Goal: Task Accomplishment & Management: Manage account settings

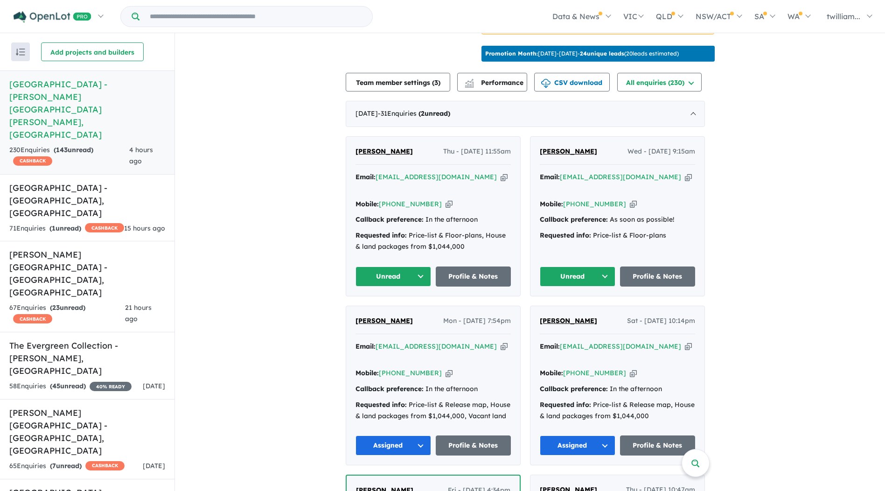
scroll to position [303, 0]
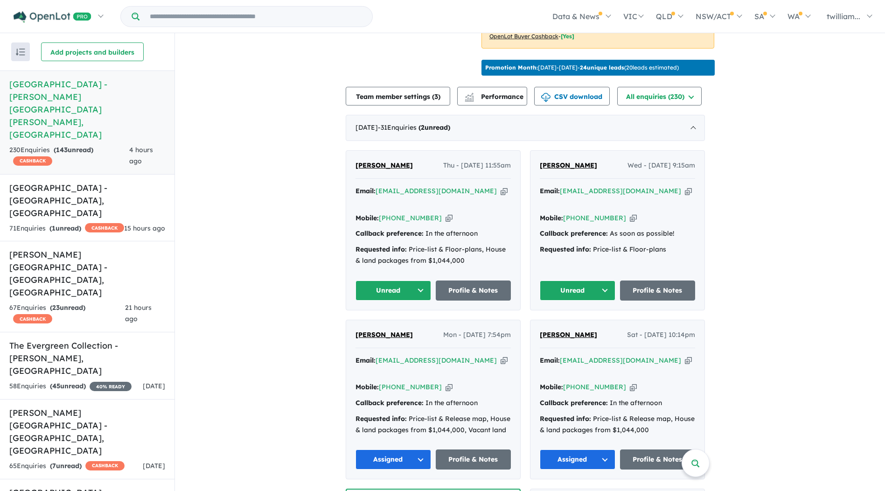
click at [685, 186] on icon "button" at bounding box center [688, 191] width 7 height 10
click at [609, 280] on button "Unread" at bounding box center [577, 290] width 76 height 20
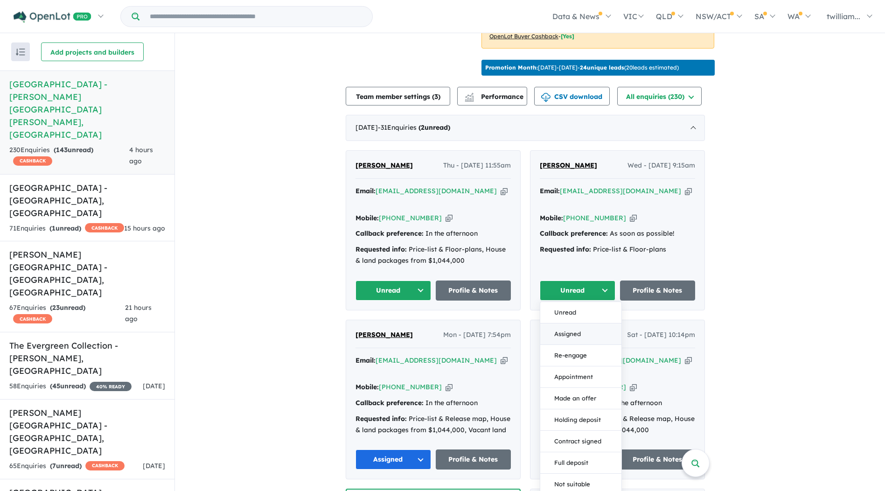
click at [602, 323] on button "Assigned" at bounding box center [580, 333] width 81 height 21
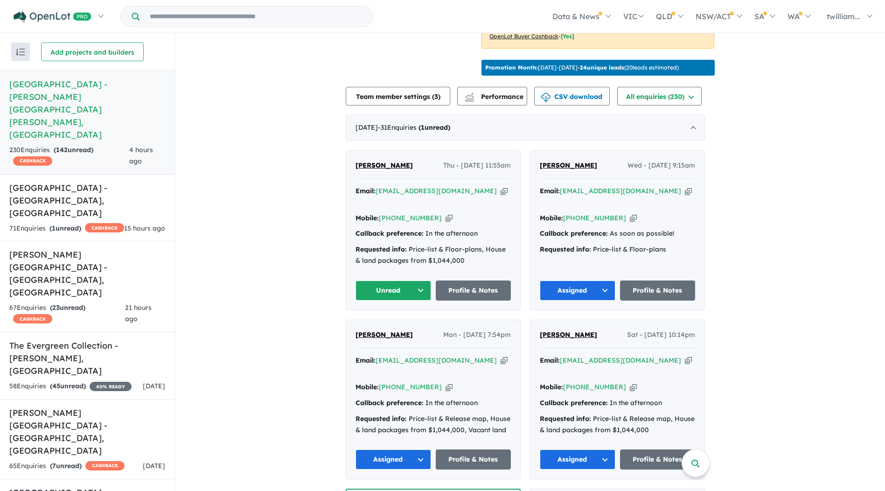
click at [500, 186] on icon "button" at bounding box center [503, 191] width 7 height 10
click at [420, 280] on button "Unread" at bounding box center [393, 290] width 76 height 20
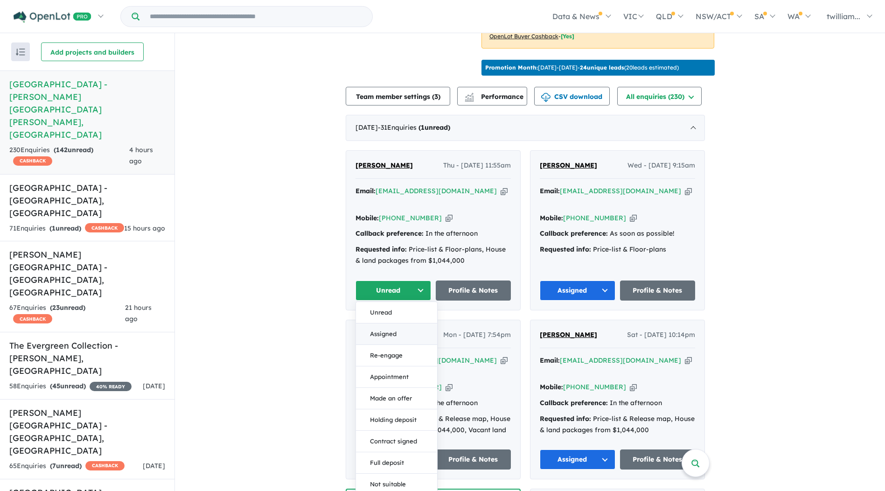
click at [411, 323] on button "Assigned" at bounding box center [396, 333] width 81 height 21
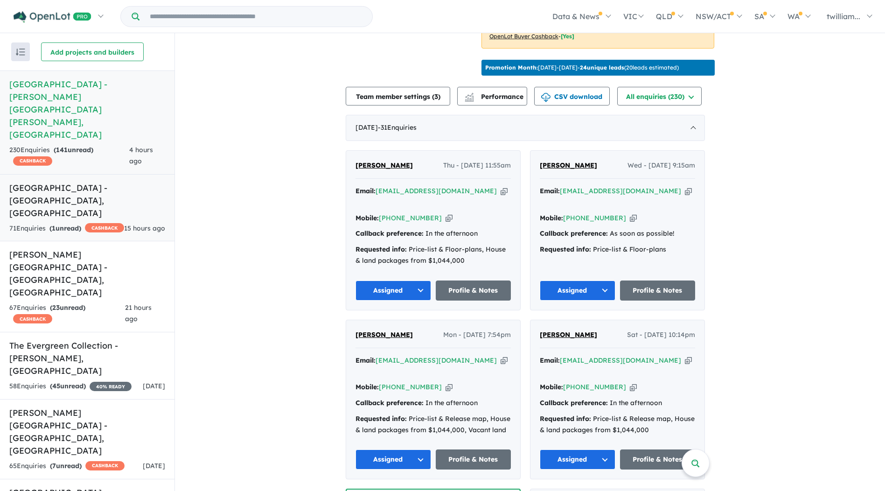
click at [90, 223] on div "71 Enquir ies ( 1 unread) CASHBACK" at bounding box center [66, 228] width 115 height 11
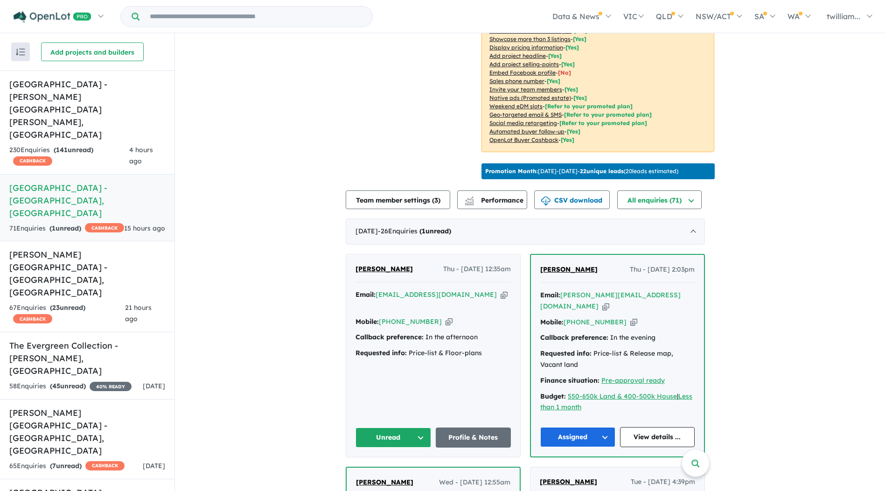
scroll to position [326, 0]
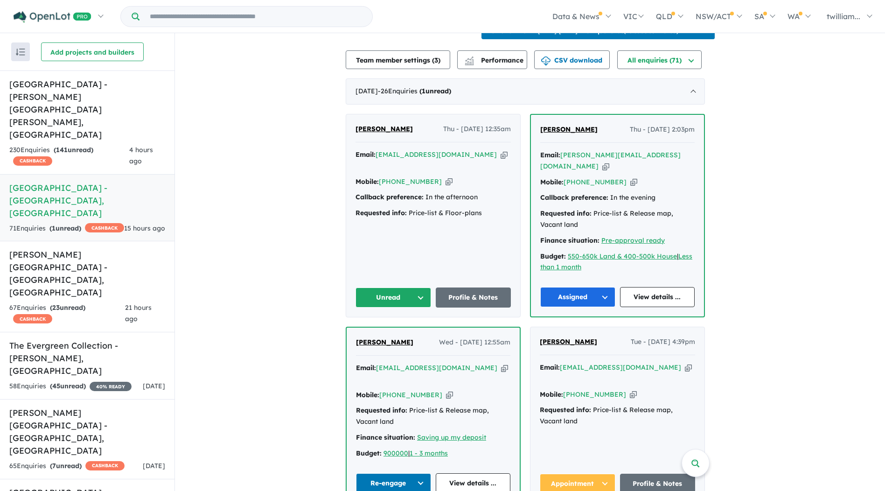
click at [500, 151] on icon "button" at bounding box center [503, 155] width 7 height 10
click at [427, 296] on button "Unread" at bounding box center [393, 297] width 76 height 20
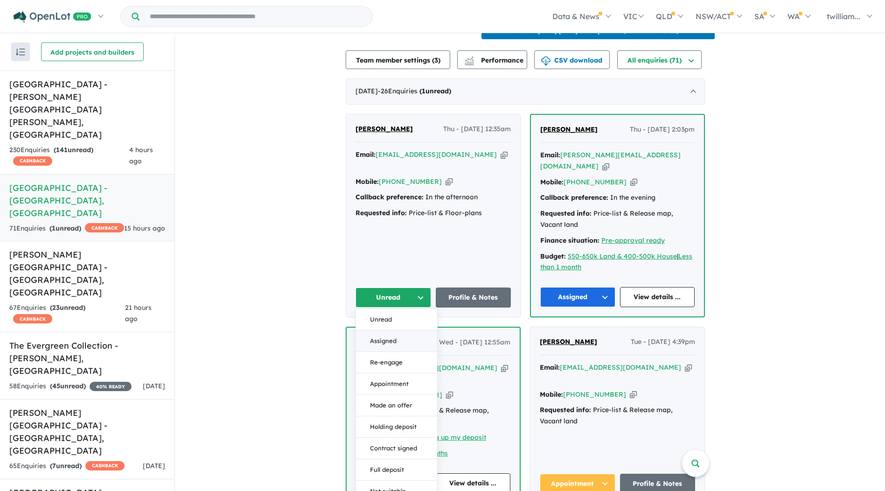
click at [413, 332] on button "Assigned" at bounding box center [396, 340] width 81 height 21
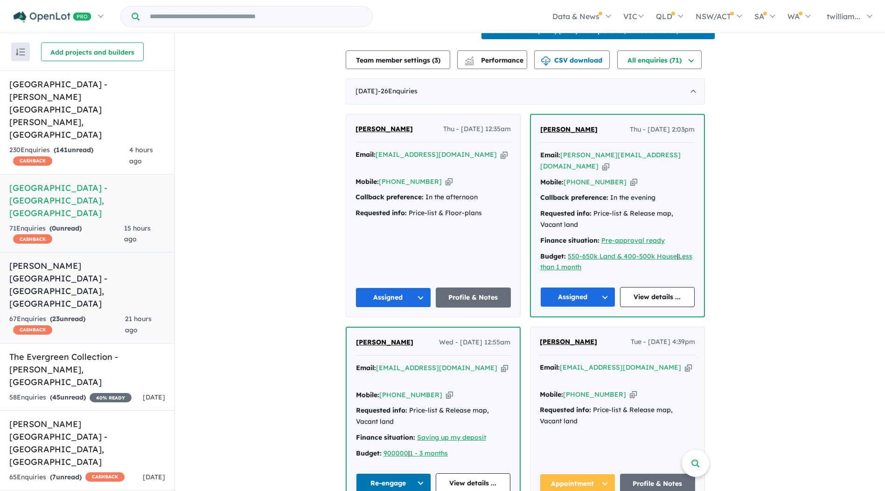
click at [92, 313] on div "67 Enquir ies ( 23 unread) CASHBACK" at bounding box center [67, 324] width 116 height 22
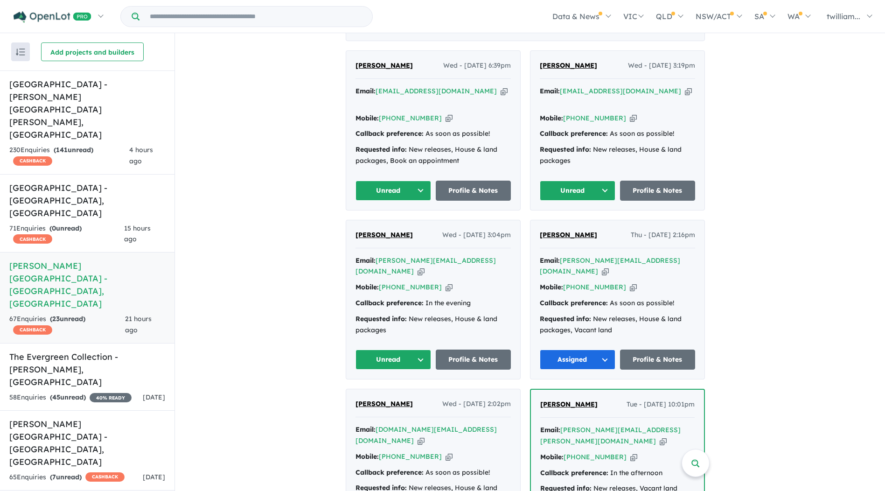
scroll to position [396, 0]
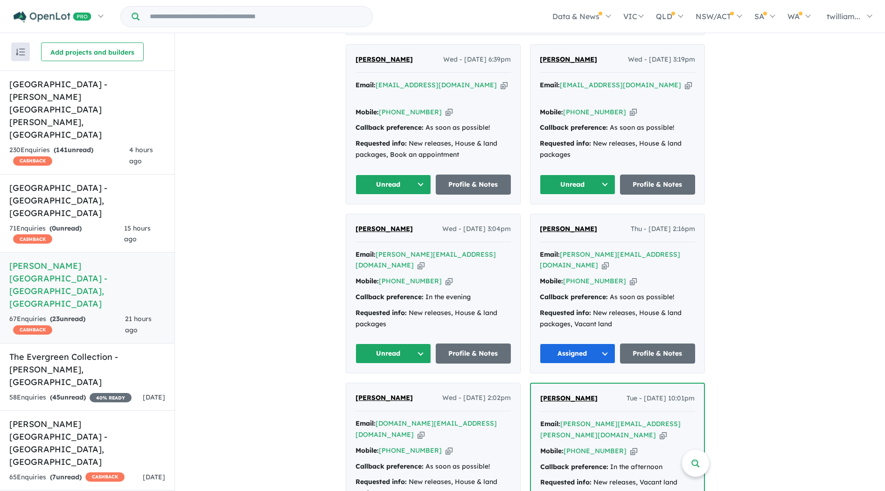
click at [424, 260] on icon "button" at bounding box center [420, 265] width 7 height 10
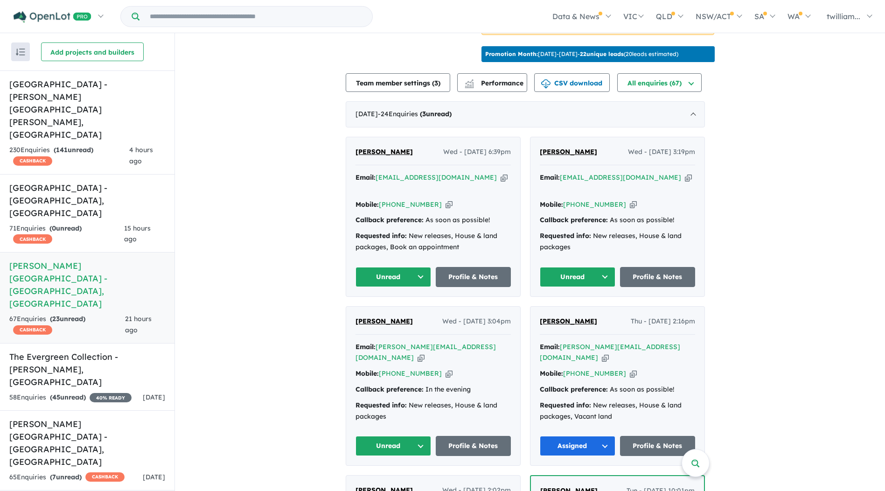
scroll to position [303, 0]
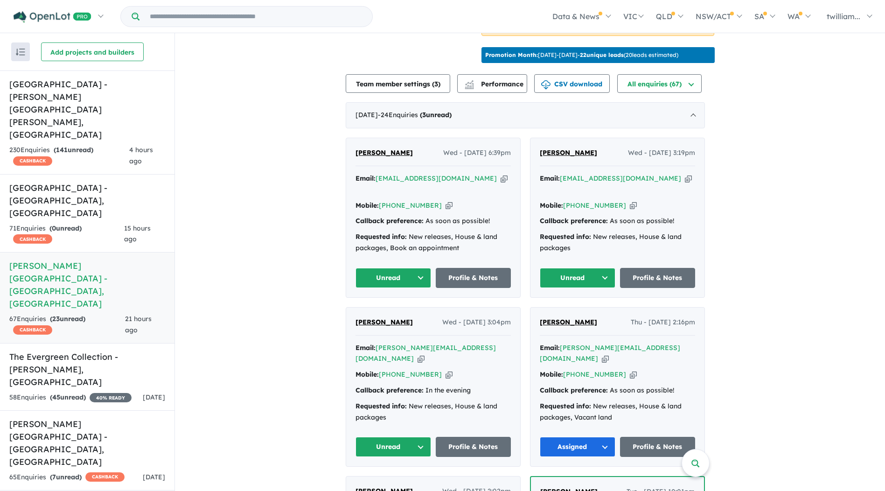
click at [685, 174] on icon "button" at bounding box center [688, 178] width 7 height 10
click at [500, 173] on icon "button" at bounding box center [503, 178] width 7 height 10
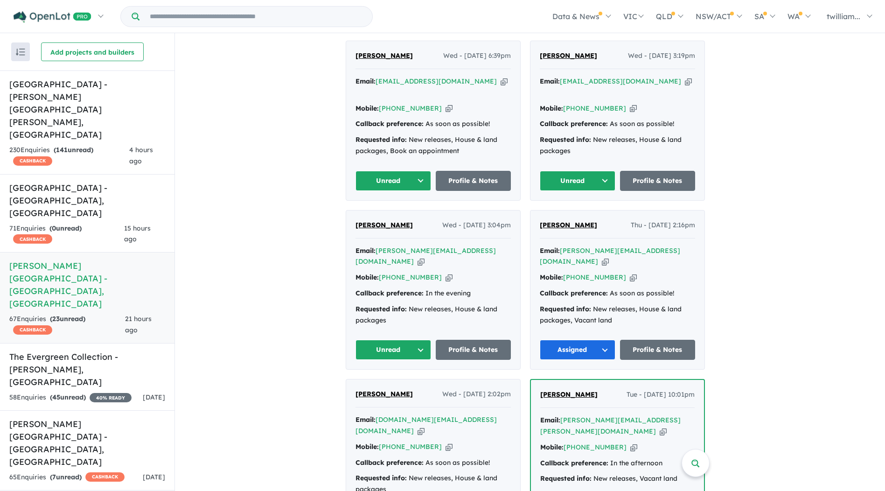
scroll to position [396, 0]
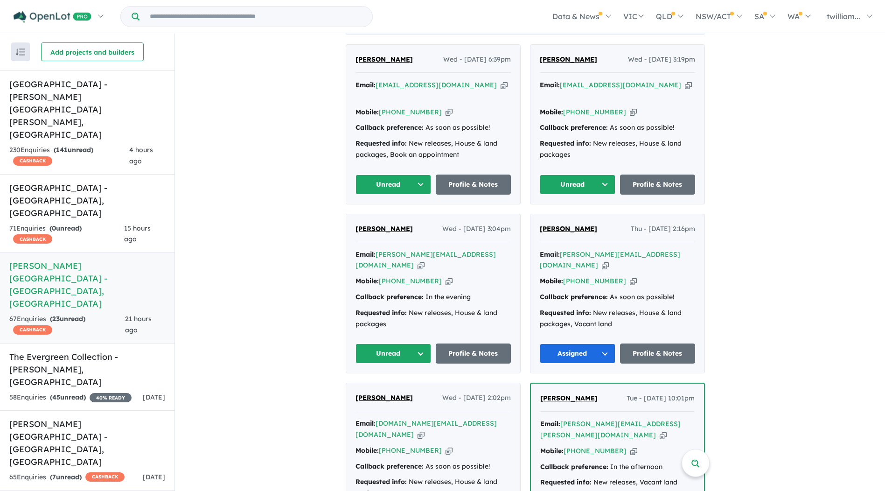
click at [424, 260] on icon "button" at bounding box center [420, 265] width 7 height 10
click at [425, 343] on button "Unread" at bounding box center [393, 353] width 76 height 20
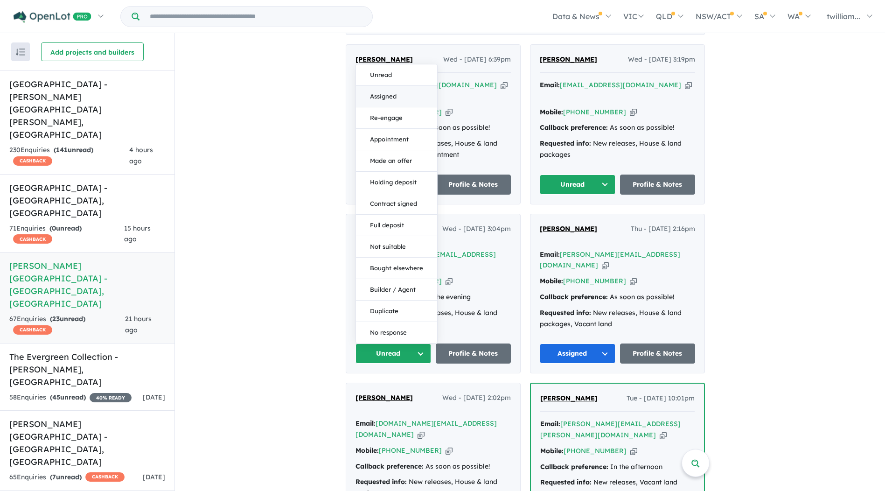
click at [406, 86] on button "Assigned" at bounding box center [396, 96] width 81 height 21
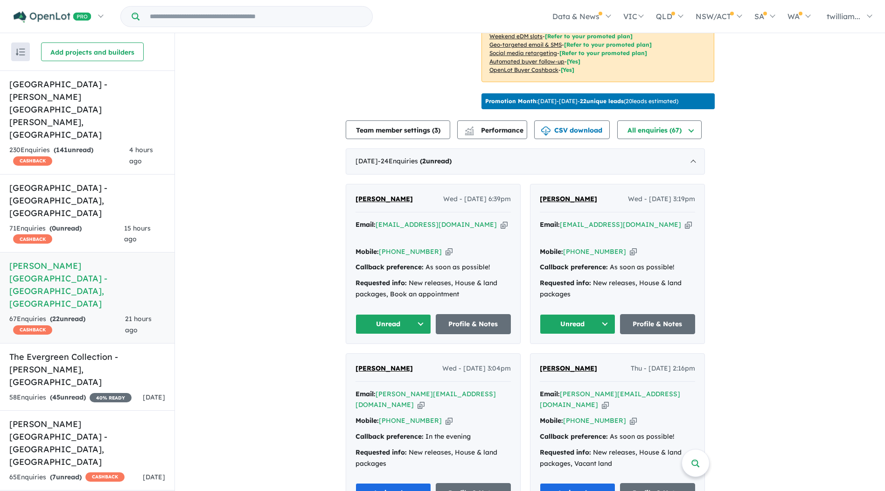
scroll to position [256, 0]
click at [685, 221] on icon "button" at bounding box center [688, 225] width 7 height 10
click at [608, 323] on button "Unread" at bounding box center [577, 324] width 76 height 20
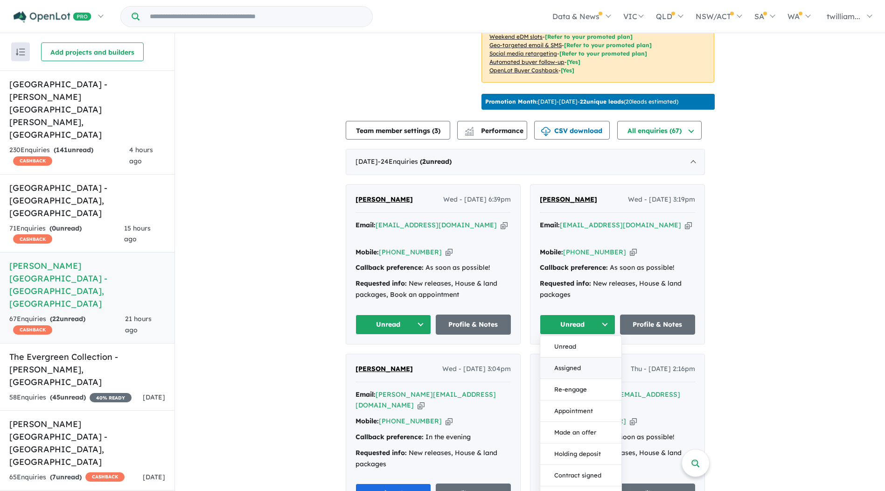
click at [580, 366] on button "Assigned" at bounding box center [580, 367] width 81 height 21
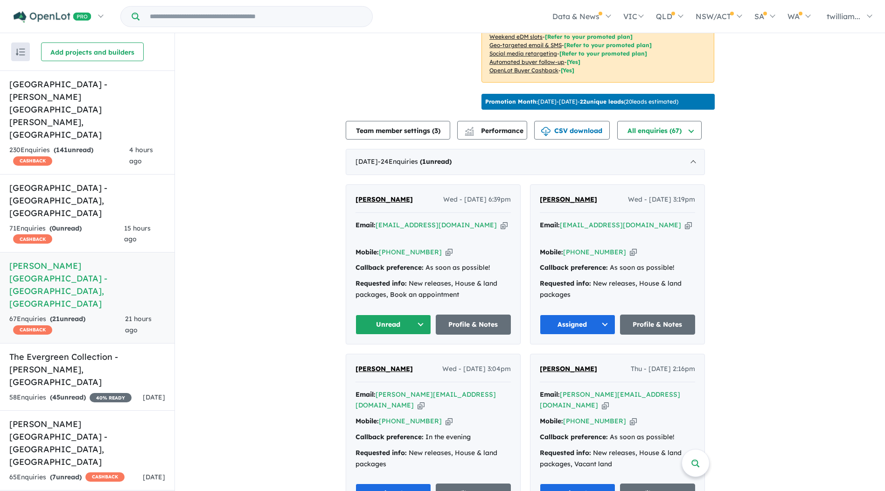
click at [500, 222] on icon "button" at bounding box center [503, 225] width 7 height 10
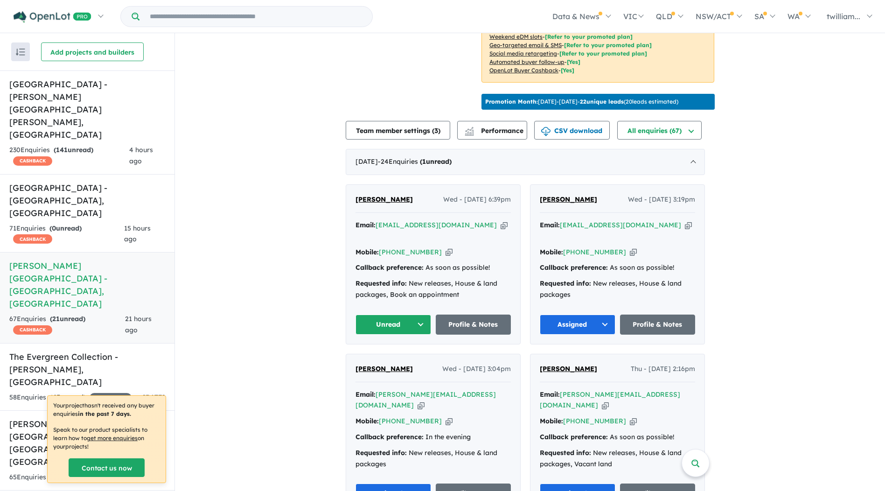
click at [422, 317] on button "Unread" at bounding box center [393, 324] width 76 height 20
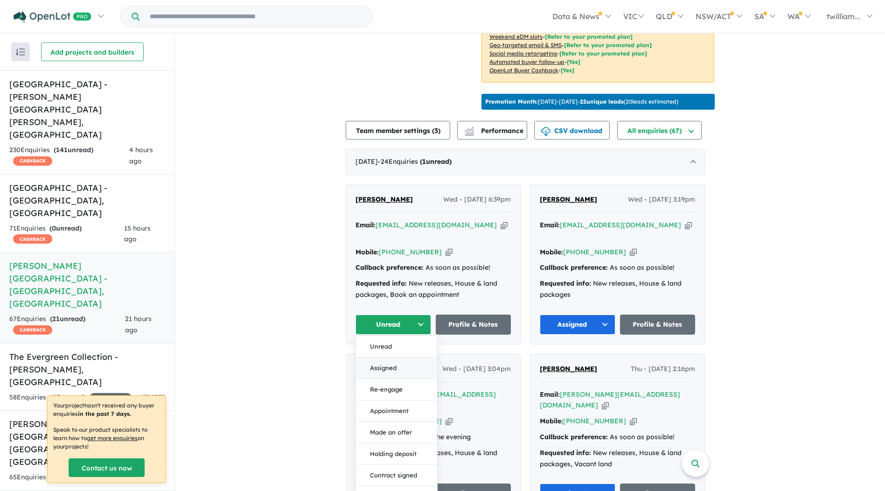
click at [419, 361] on button "Assigned" at bounding box center [396, 367] width 81 height 21
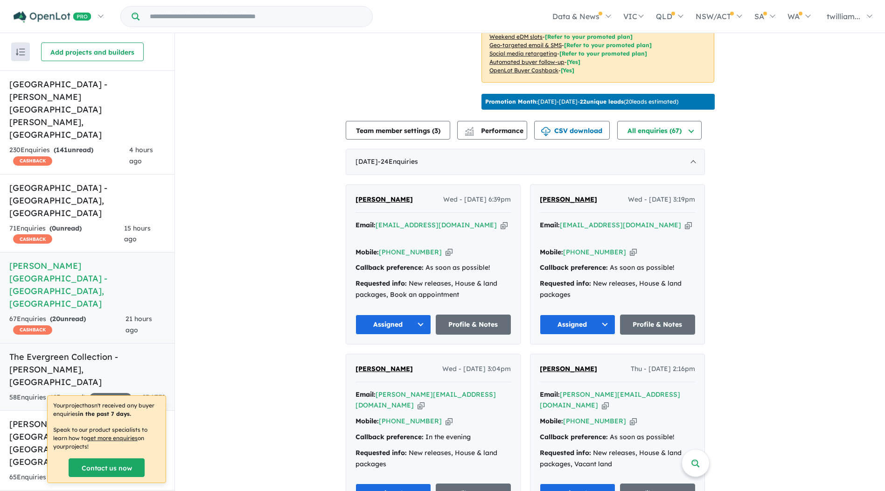
click at [105, 392] on div "58 Enquir ies ( 45 unread) 40 % READY" at bounding box center [70, 397] width 122 height 11
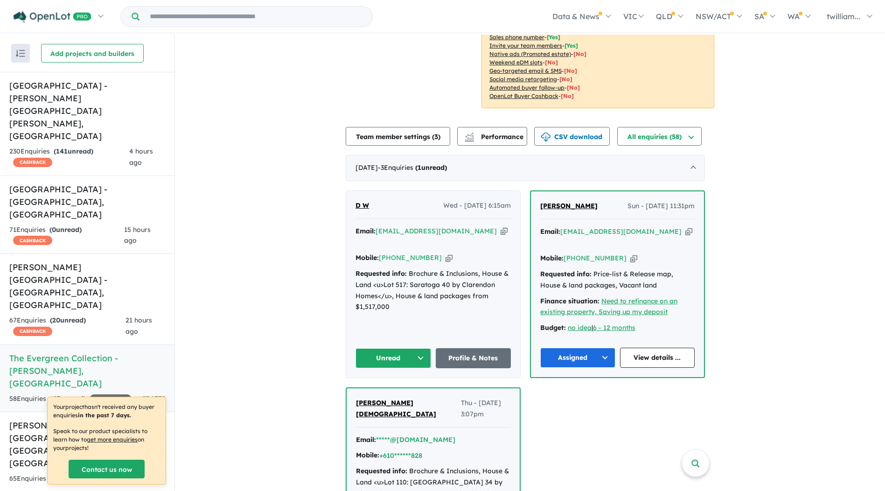
scroll to position [233, 0]
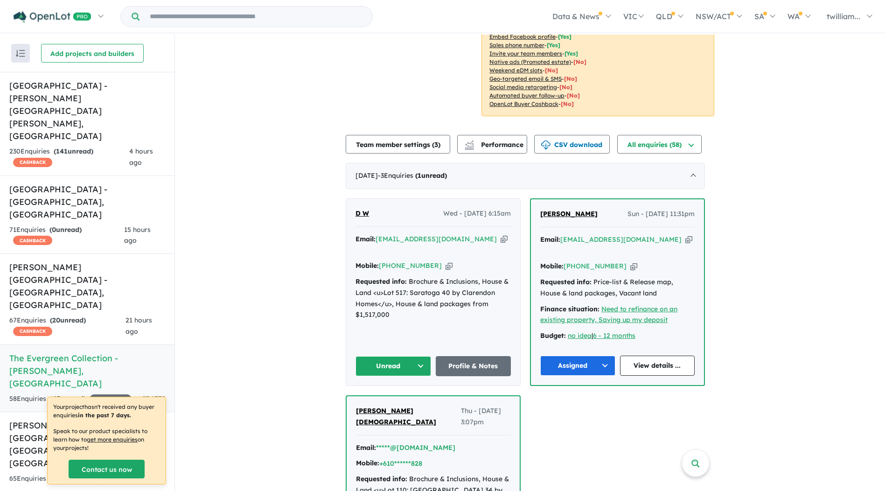
click at [500, 234] on icon "button" at bounding box center [503, 239] width 7 height 10
click at [74, 146] on div "230 Enquir ies ( 141 unread) CASHBACK" at bounding box center [69, 157] width 120 height 22
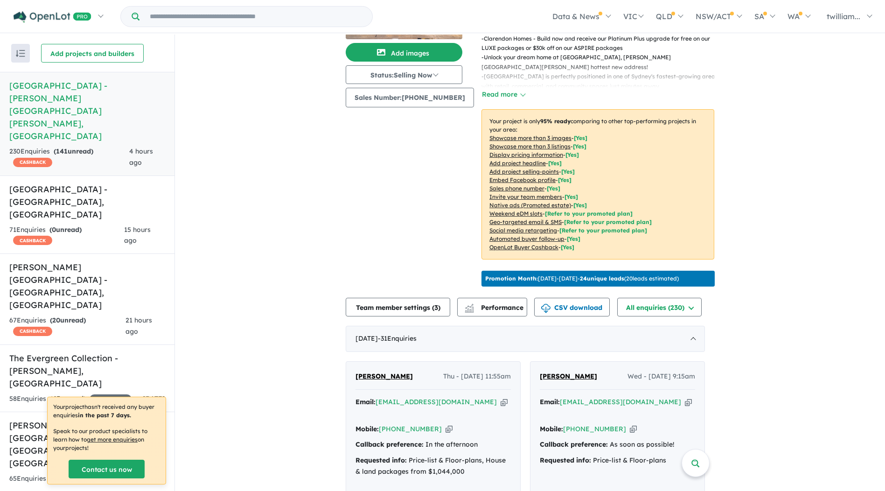
scroll to position [47, 0]
